Goal: Find specific page/section: Find specific page/section

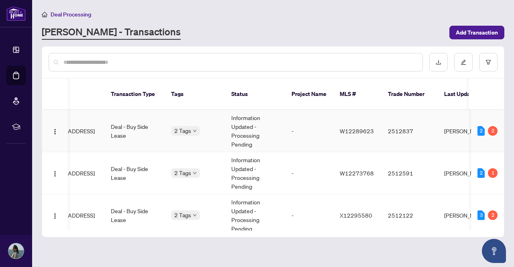
click at [121, 121] on td "Deal - Buy Side Lease" at bounding box center [134, 131] width 60 height 42
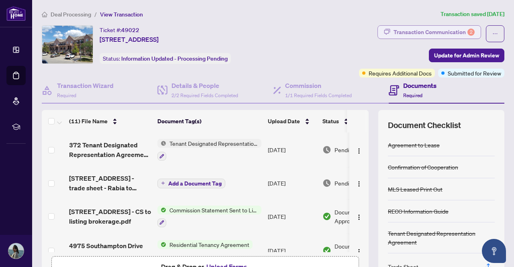
click at [415, 30] on div "Transaction Communication 2" at bounding box center [433, 32] width 81 height 13
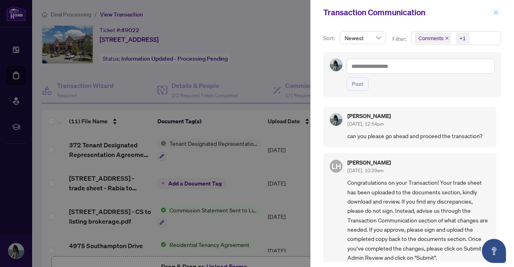
click at [498, 11] on icon "close" at bounding box center [496, 13] width 6 height 6
